Goal: Navigation & Orientation: Find specific page/section

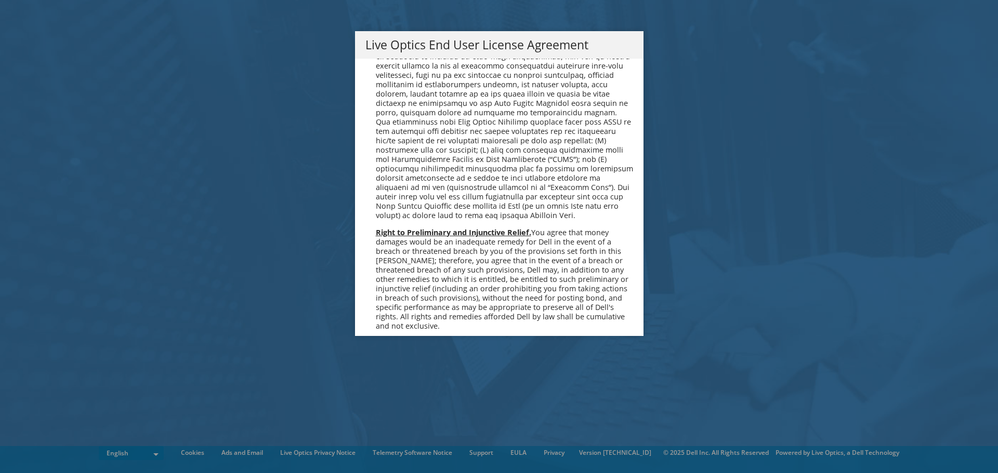
scroll to position [3930, 0]
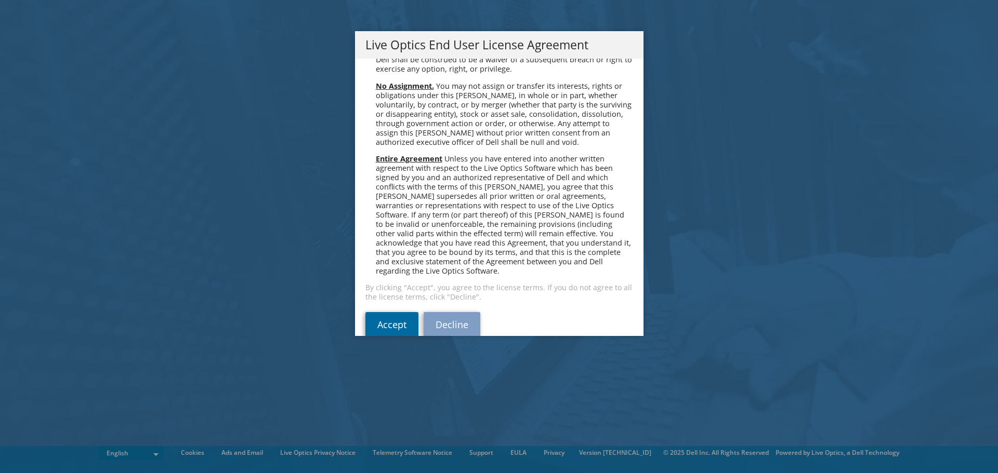
click at [382, 312] on link "Accept" at bounding box center [391, 324] width 53 height 25
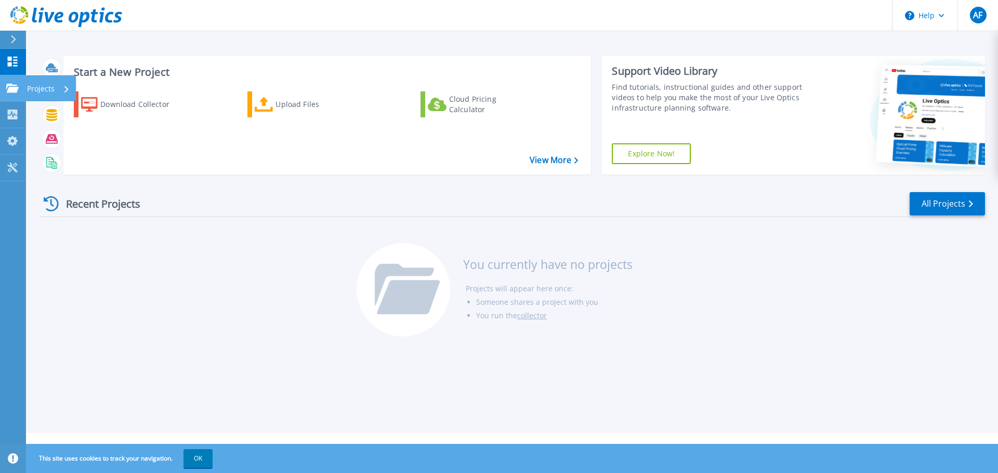
click at [12, 84] on icon at bounding box center [12, 88] width 12 height 9
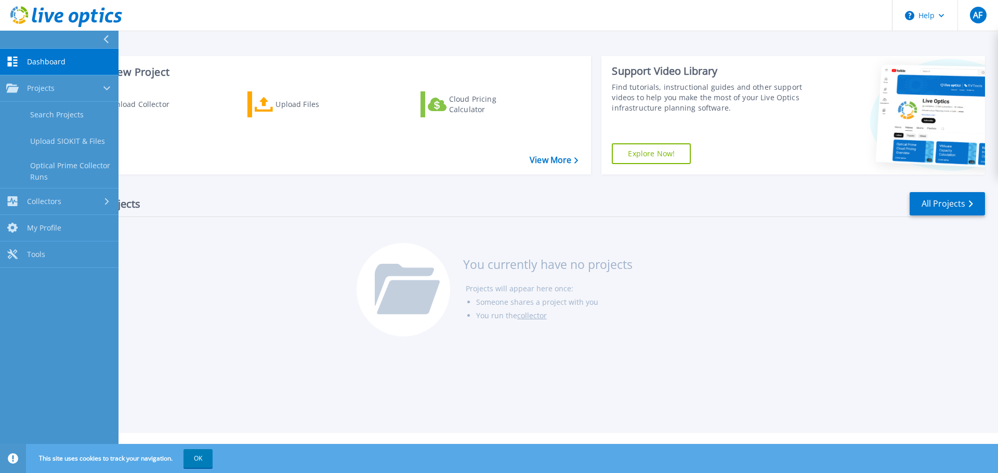
click at [248, 199] on div "Recent Projects All Projects" at bounding box center [512, 204] width 945 height 26
